Goal: Information Seeking & Learning: Learn about a topic

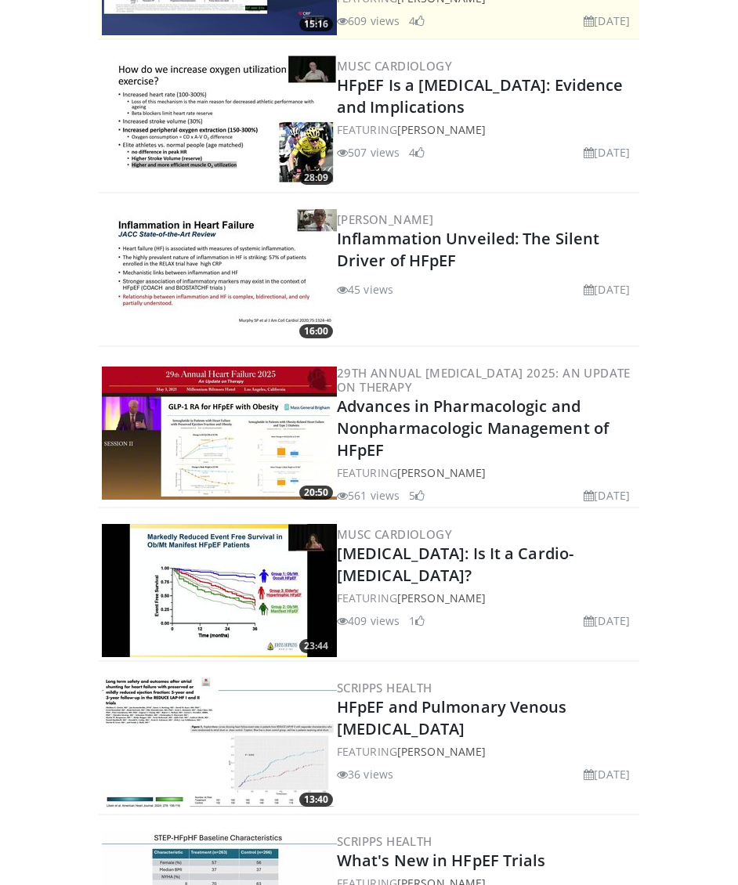
scroll to position [431, 0]
click at [399, 422] on link "Advances in Pharmacologic and Nonpharmacologic Management of HFpEF" at bounding box center [473, 427] width 272 height 65
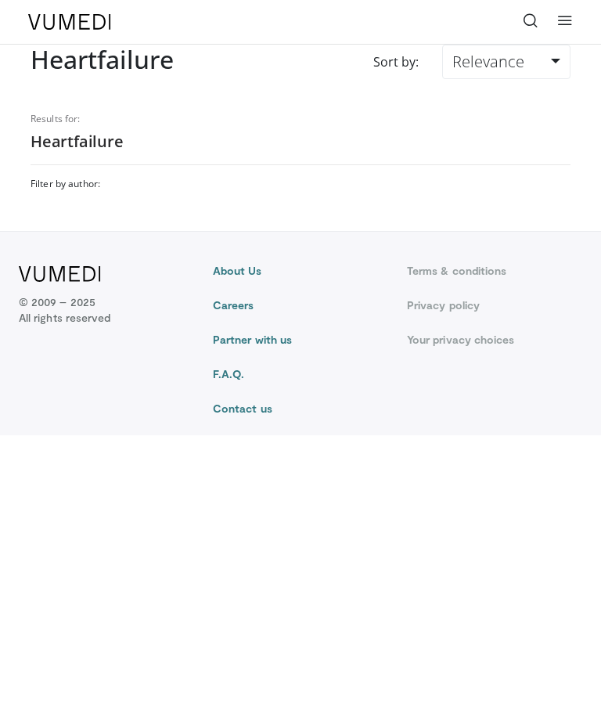
click at [171, 140] on h2 "Heartfailure" at bounding box center [301, 142] width 540 height 20
click at [124, 139] on h2 "Heartfailure" at bounding box center [301, 142] width 540 height 20
click at [171, 153] on div "Results for: Heartfailure Filter by author:" at bounding box center [301, 147] width 540 height 106
click at [105, 150] on h2 "Heartfailure" at bounding box center [301, 142] width 540 height 20
click at [532, 20] on icon at bounding box center [531, 21] width 16 height 16
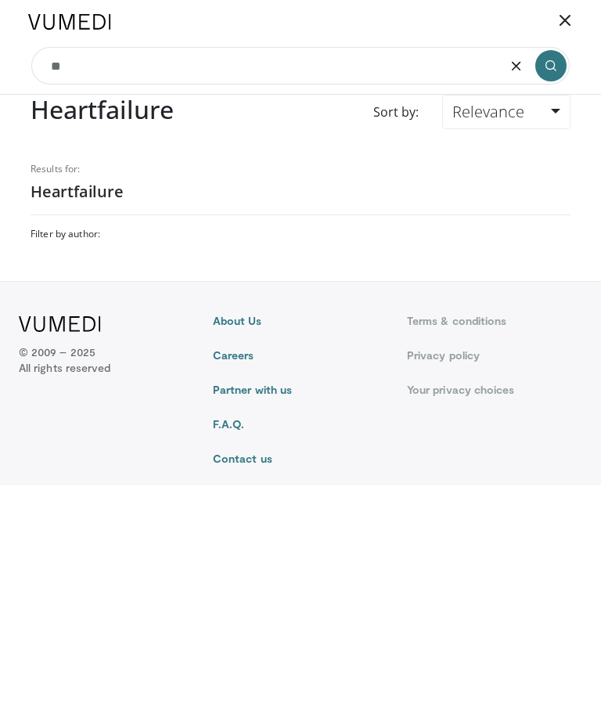
type input "*"
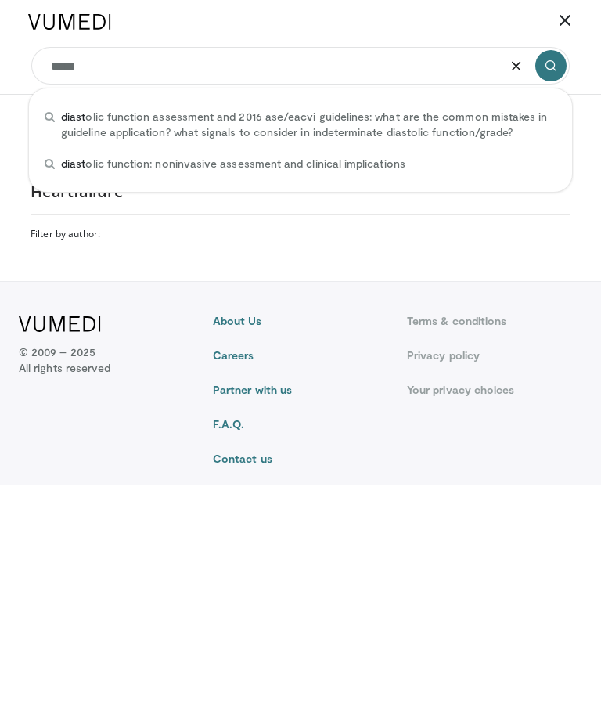
click at [235, 135] on span "diast olic function assessment and 2016 ase/eacvi guidelines: what are the comm…" at bounding box center [309, 124] width 496 height 31
type input "**********"
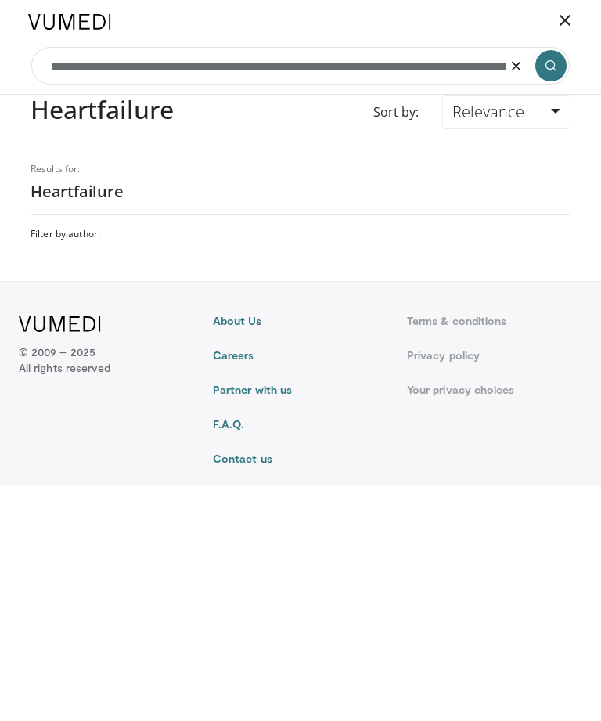
click at [549, 63] on icon "submit" at bounding box center [551, 66] width 13 height 13
click at [520, 67] on icon "button" at bounding box center [517, 66] width 13 height 13
type input "**********"
click at [554, 62] on icon "submit" at bounding box center [551, 66] width 13 height 13
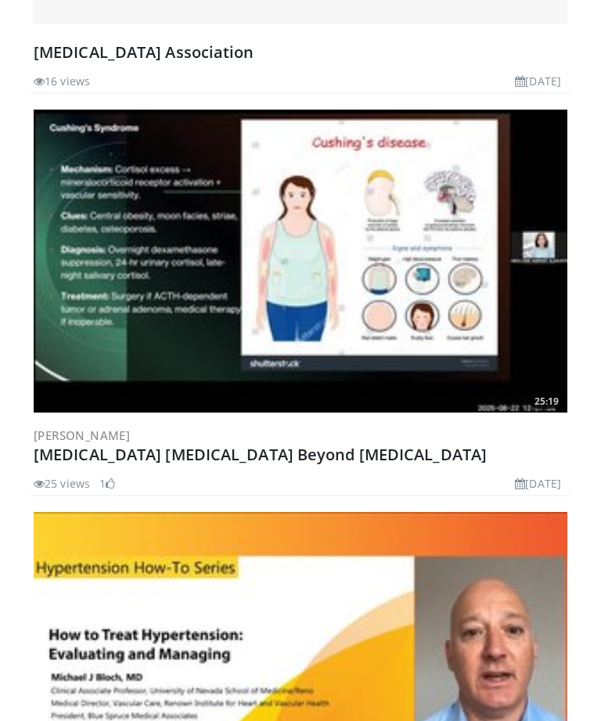
scroll to position [1539, 0]
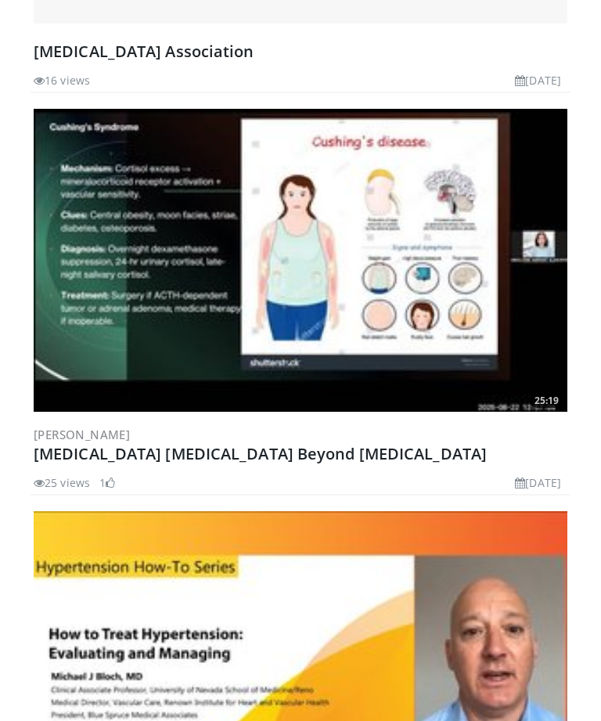
click at [197, 454] on link "[MEDICAL_DATA] [MEDICAL_DATA] Beyond [MEDICAL_DATA]" at bounding box center [260, 453] width 453 height 21
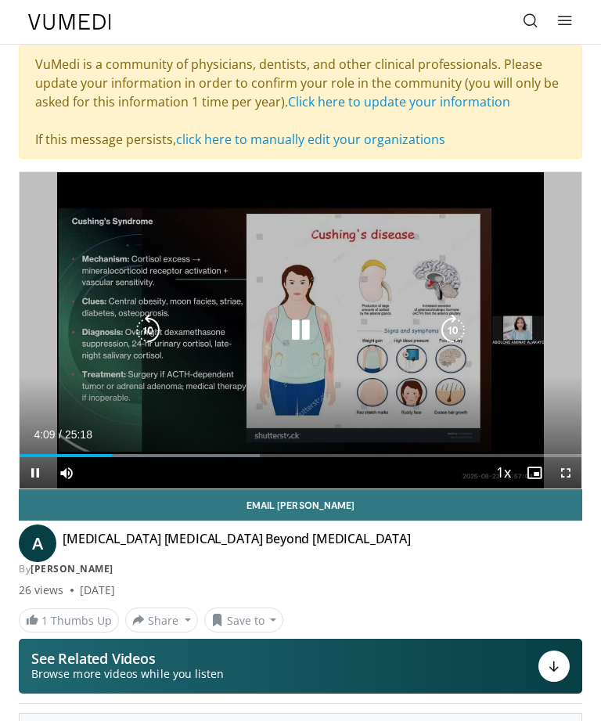
click at [308, 333] on icon "Video Player" at bounding box center [300, 330] width 31 height 31
